Goal: Navigation & Orientation: Find specific page/section

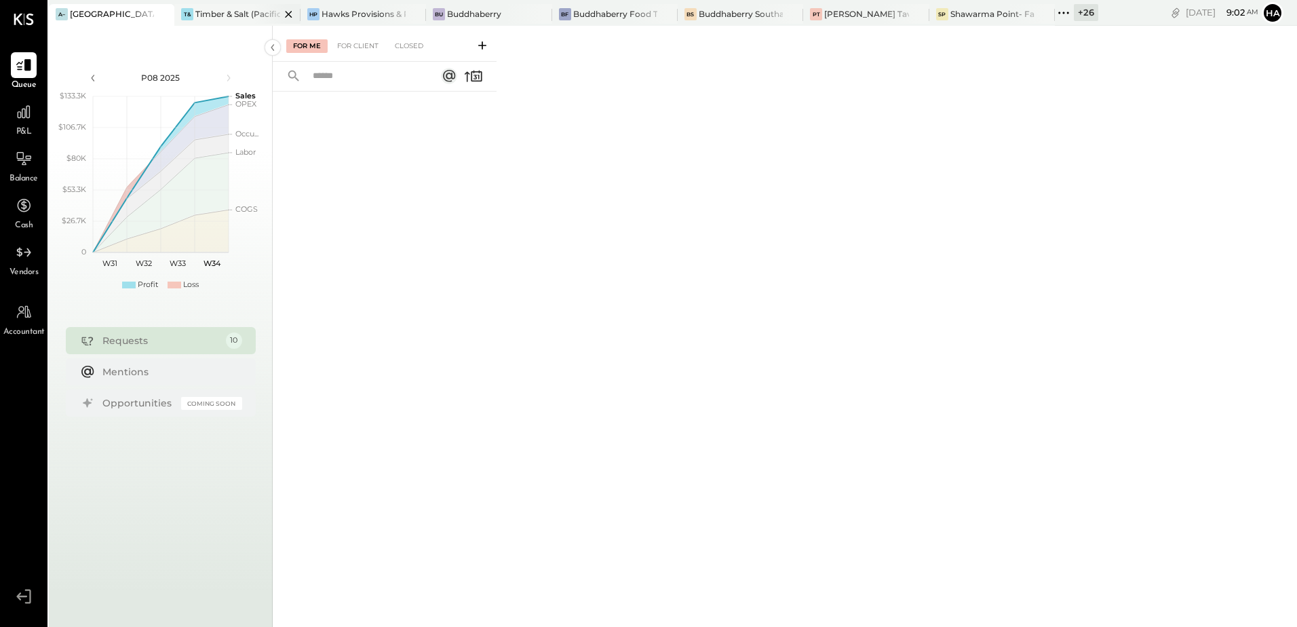
click at [204, 16] on div "Timber & Salt (Pacific Dining CA1 LLC)" at bounding box center [237, 14] width 84 height 12
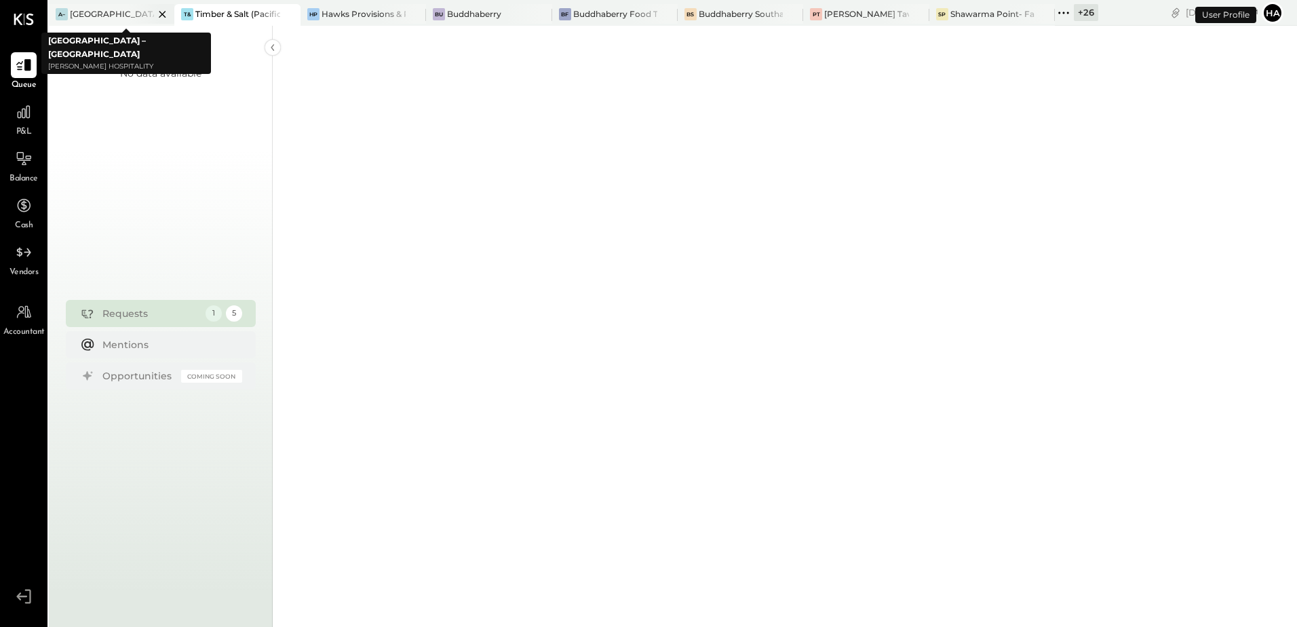
click at [159, 12] on icon at bounding box center [162, 14] width 17 height 16
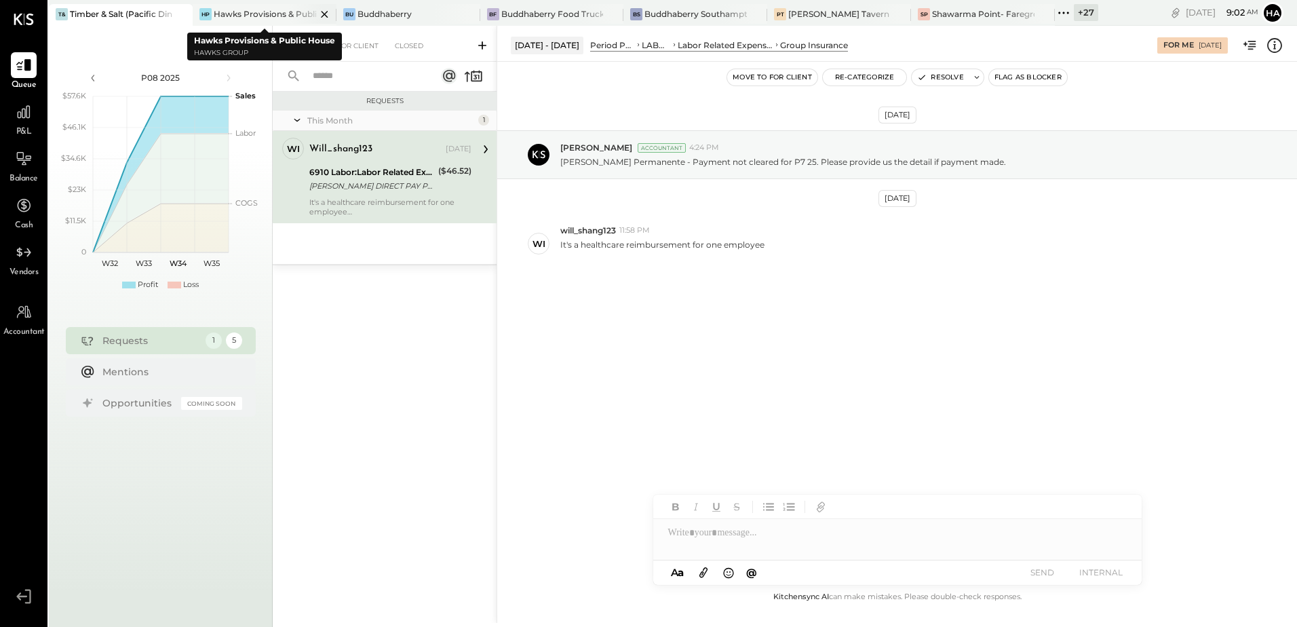
click at [235, 15] on div "Hawks Provisions & Public House" at bounding box center [265, 14] width 102 height 12
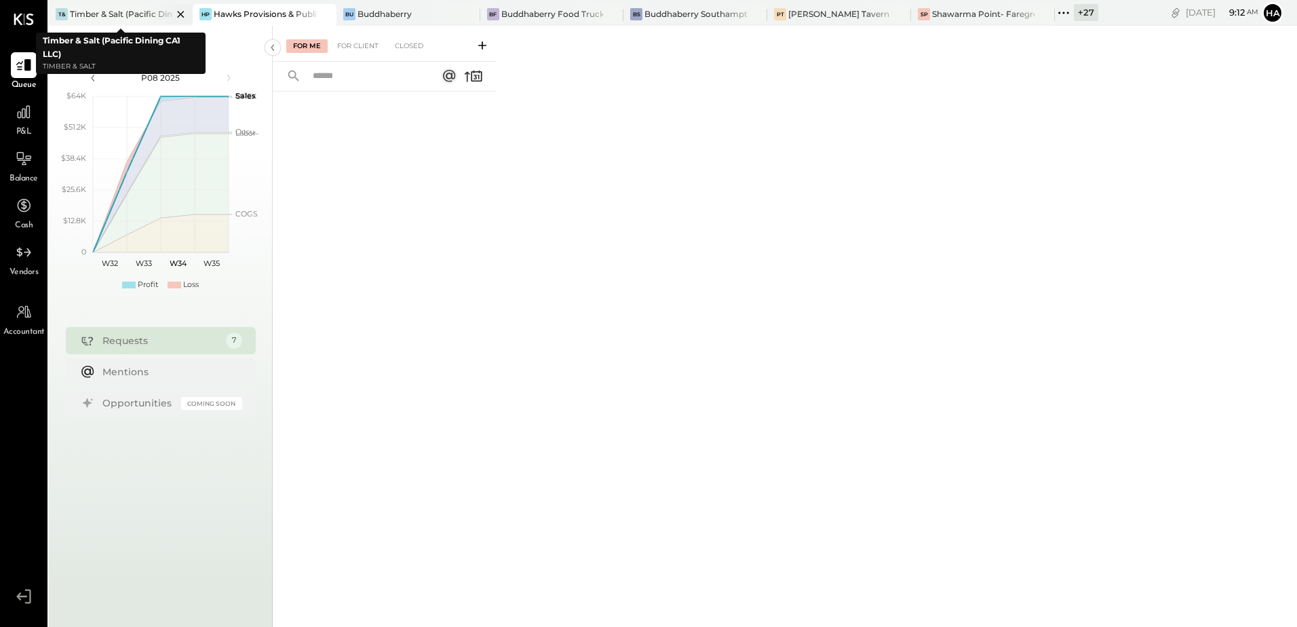
click at [106, 12] on div "Timber & Salt (Pacific Dining CA1 LLC)" at bounding box center [121, 14] width 102 height 12
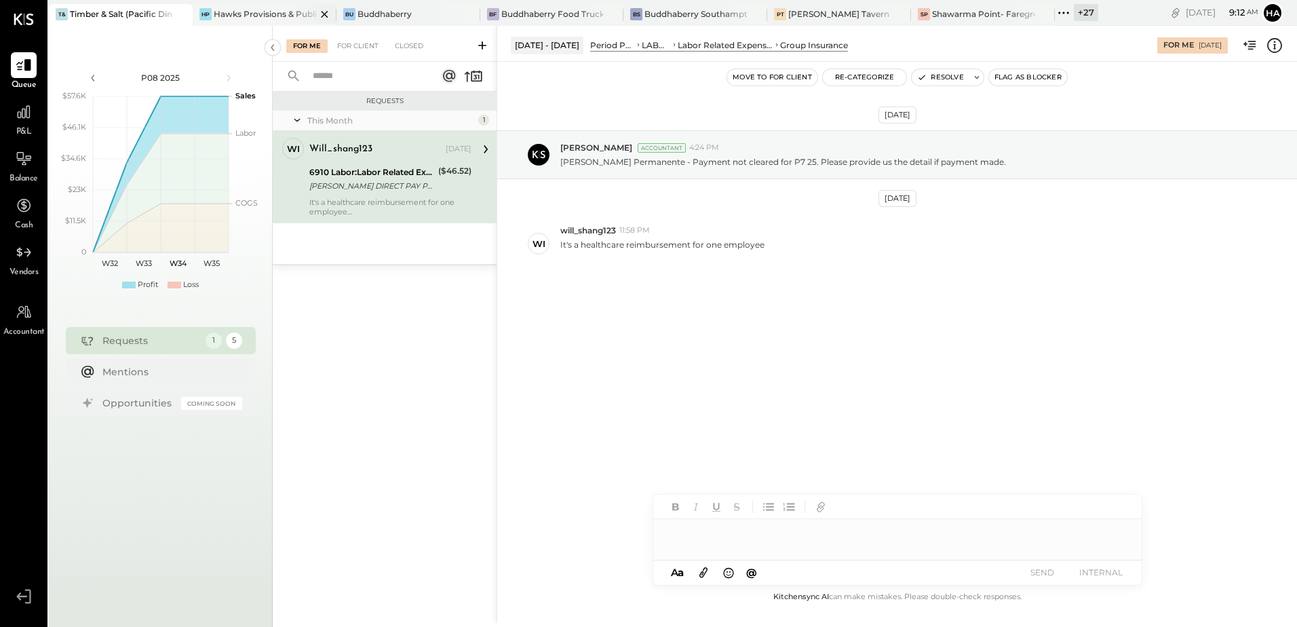
click at [242, 16] on div "Hawks Provisions & Public House" at bounding box center [265, 14] width 102 height 12
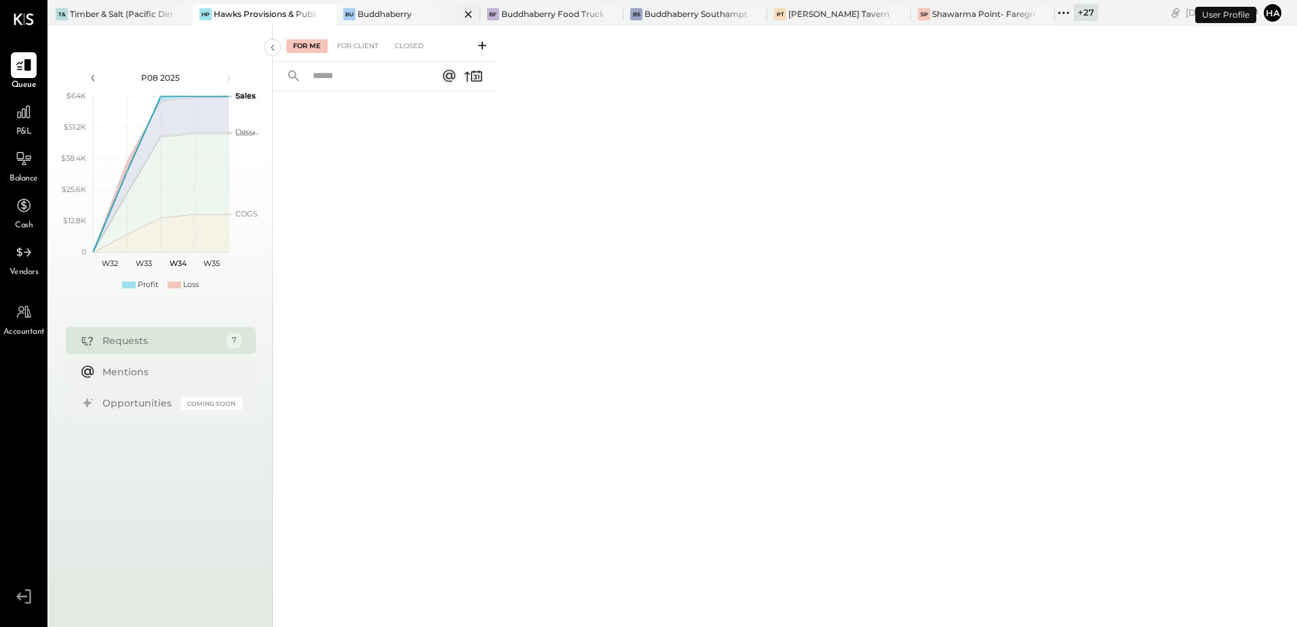
click at [394, 8] on div "Buddhaberry" at bounding box center [384, 14] width 54 height 12
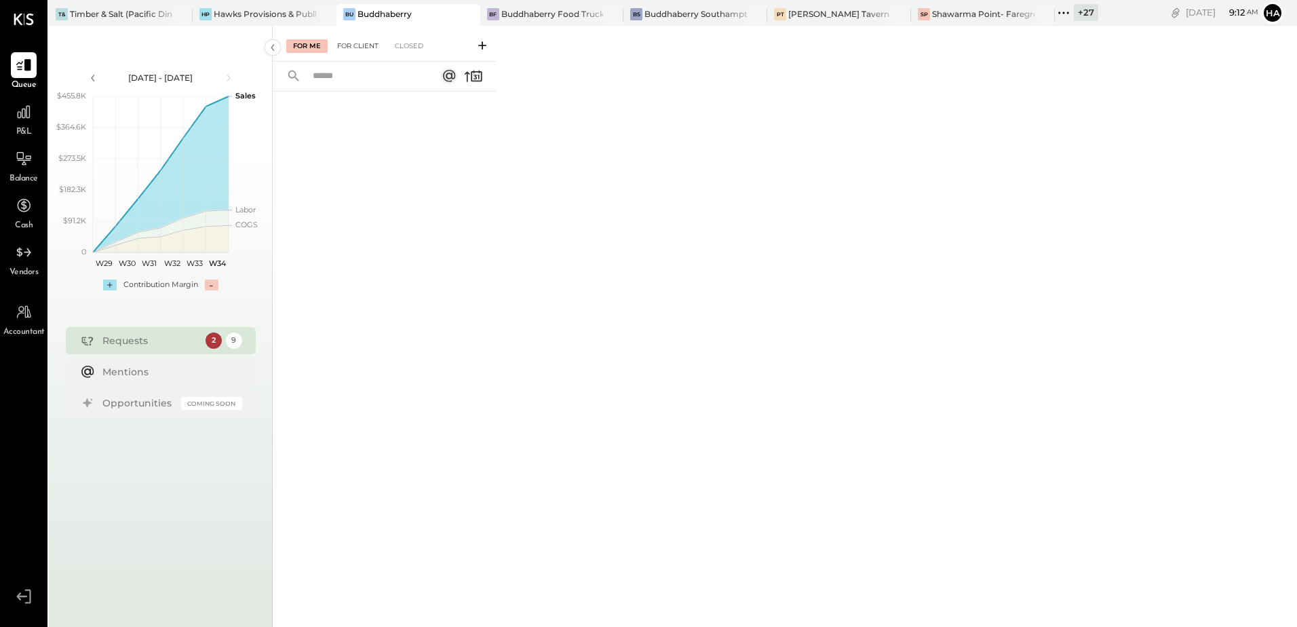
click at [356, 43] on div "For Client" at bounding box center [357, 46] width 55 height 14
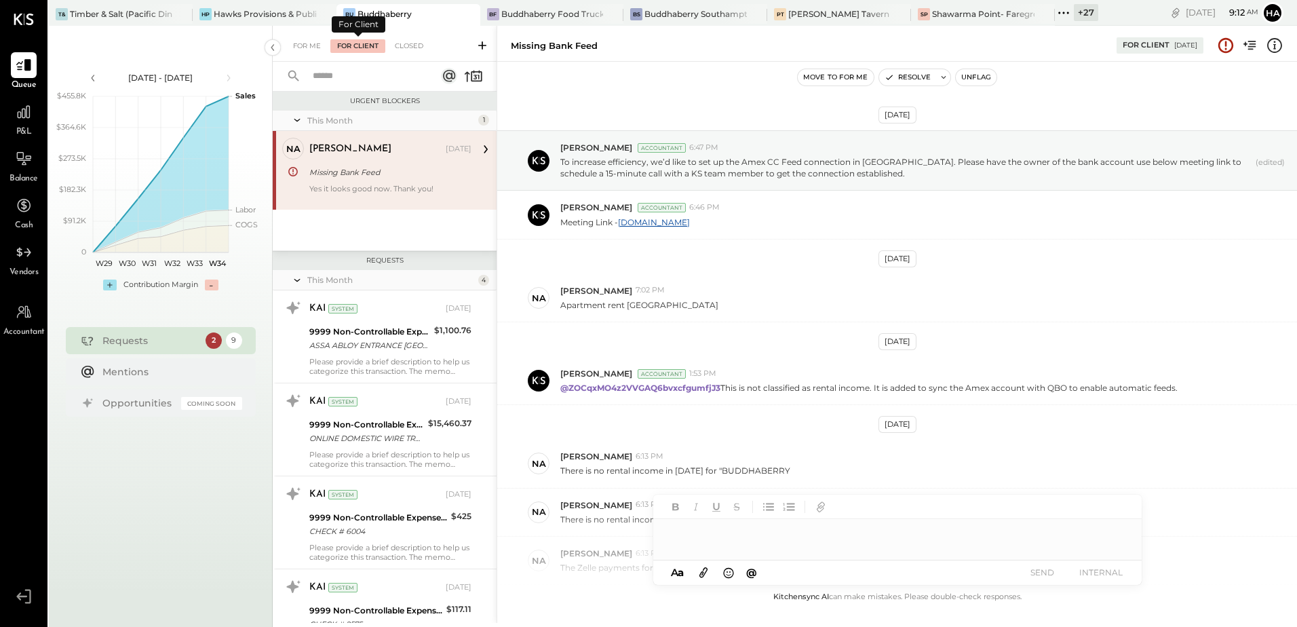
scroll to position [286, 0]
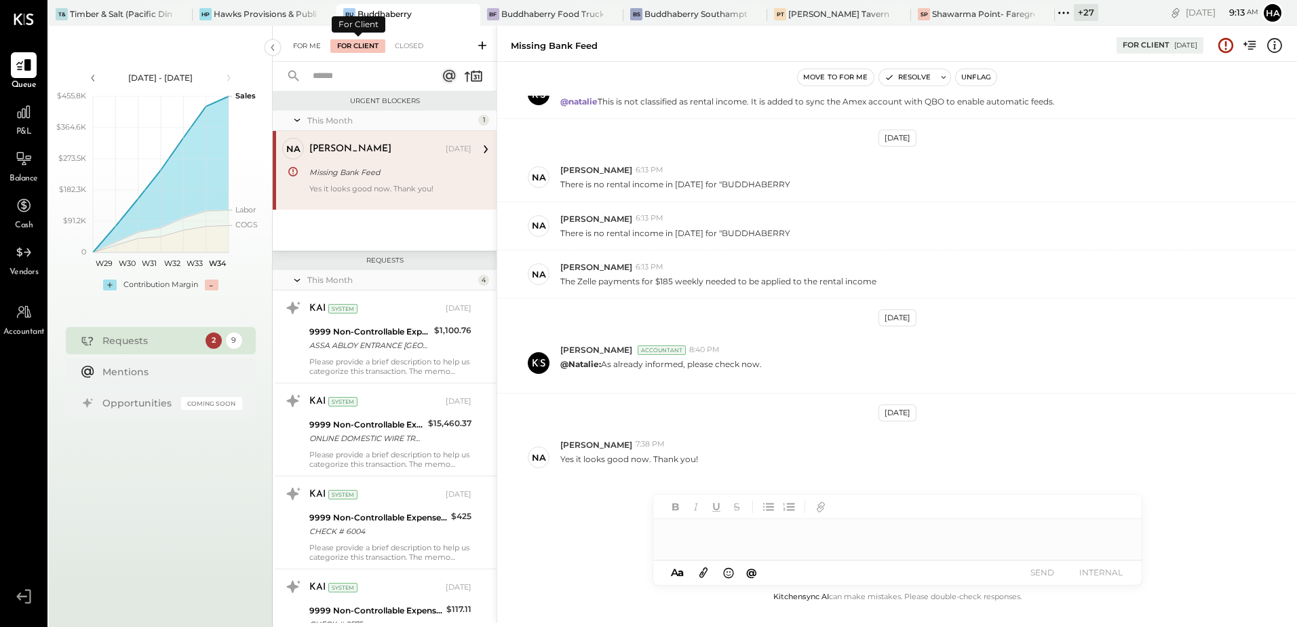
click at [305, 45] on div "For Me" at bounding box center [306, 46] width 41 height 14
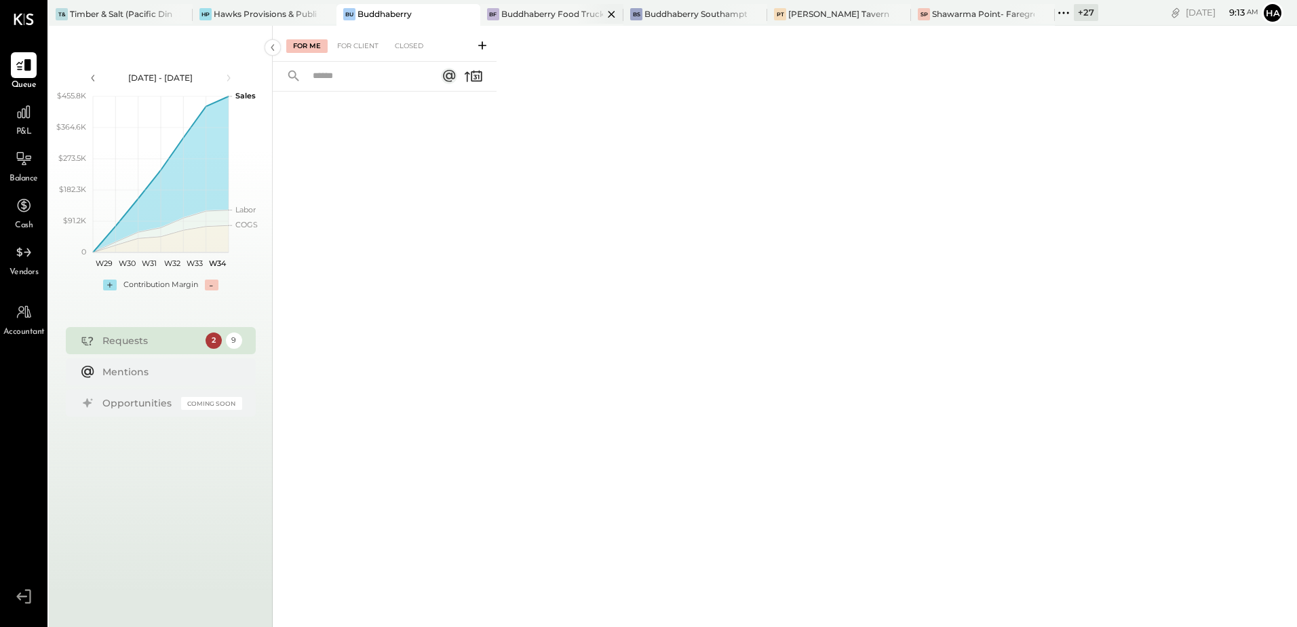
click at [548, 9] on div "Buddhaberry Food Truck" at bounding box center [552, 14] width 102 height 12
click at [673, 11] on div "Buddhaberry Southampton" at bounding box center [695, 14] width 102 height 12
click at [813, 11] on div "[PERSON_NAME] Tavern" at bounding box center [838, 14] width 101 height 12
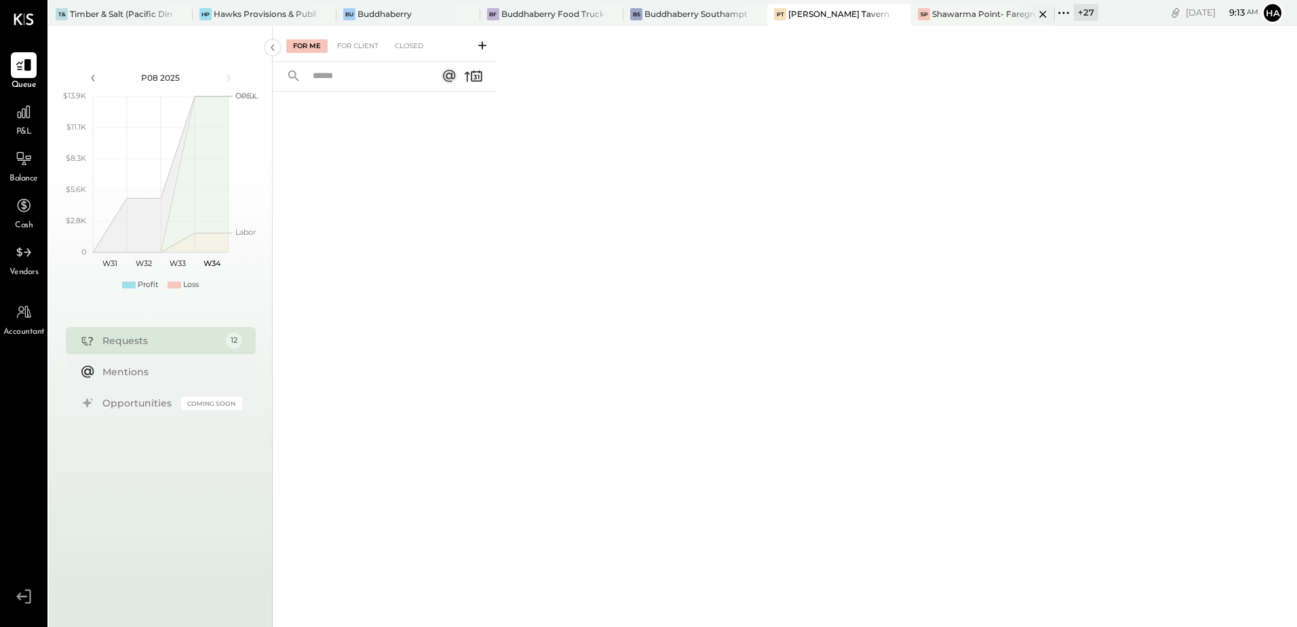
click at [950, 8] on div "Shawarma Point- Fareground" at bounding box center [983, 14] width 102 height 12
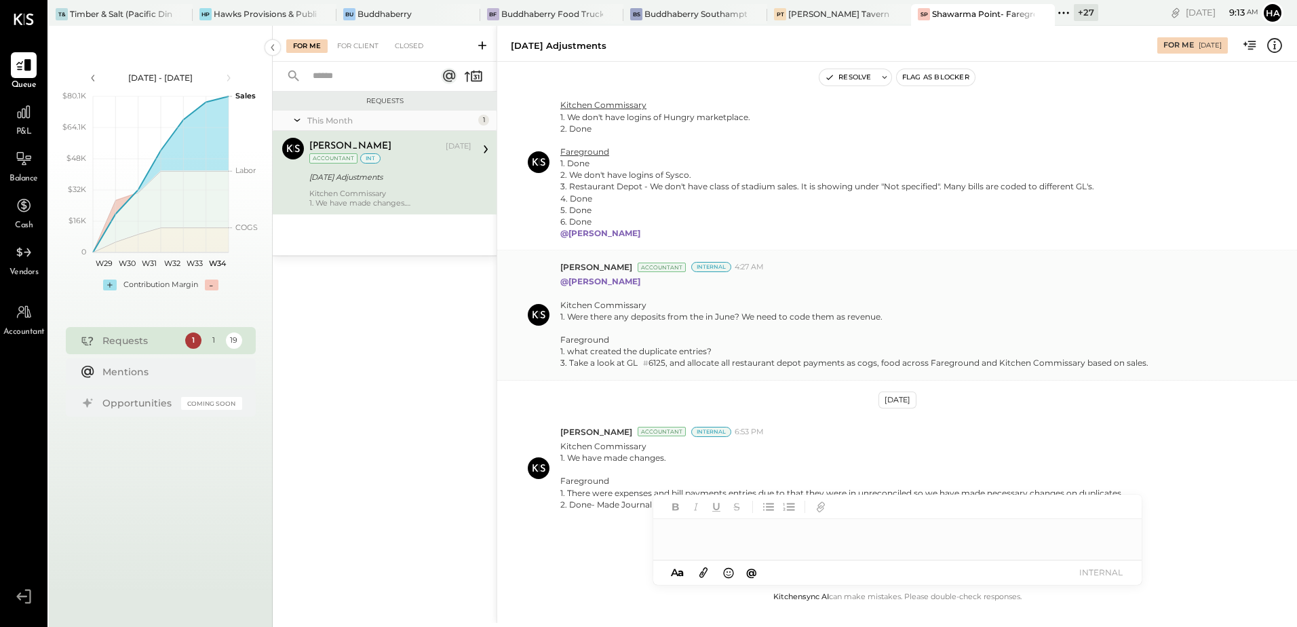
scroll to position [336, 0]
